Goal: Transaction & Acquisition: Purchase product/service

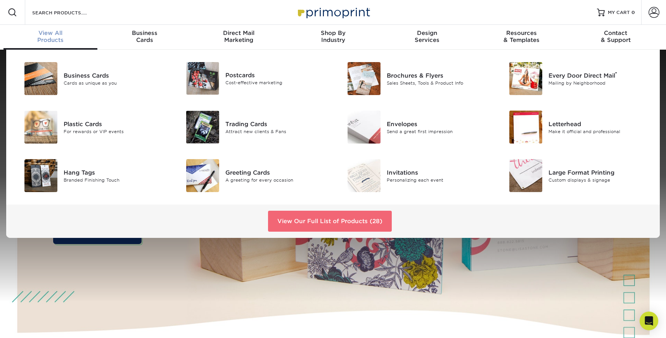
click at [321, 222] on link "View Our Full List of Products (28)" at bounding box center [330, 221] width 124 height 21
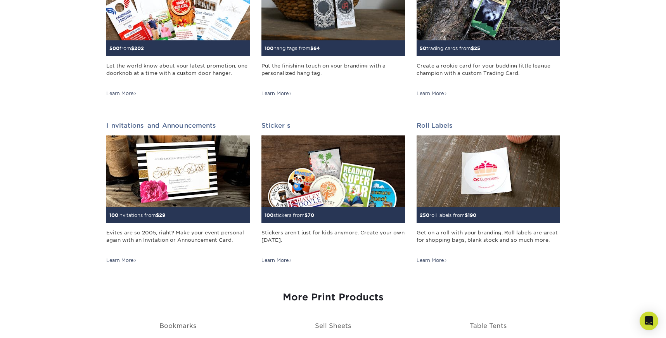
scroll to position [684, 0]
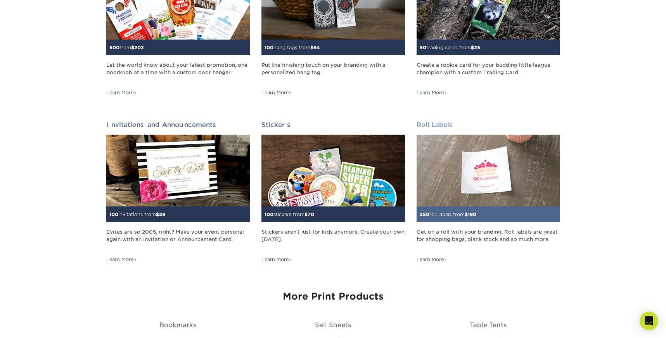
click at [499, 183] on img at bounding box center [489, 171] width 144 height 72
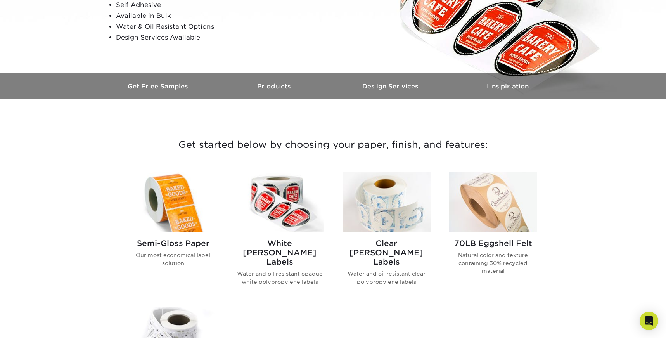
scroll to position [171, 0]
